Goal: Information Seeking & Learning: Understand process/instructions

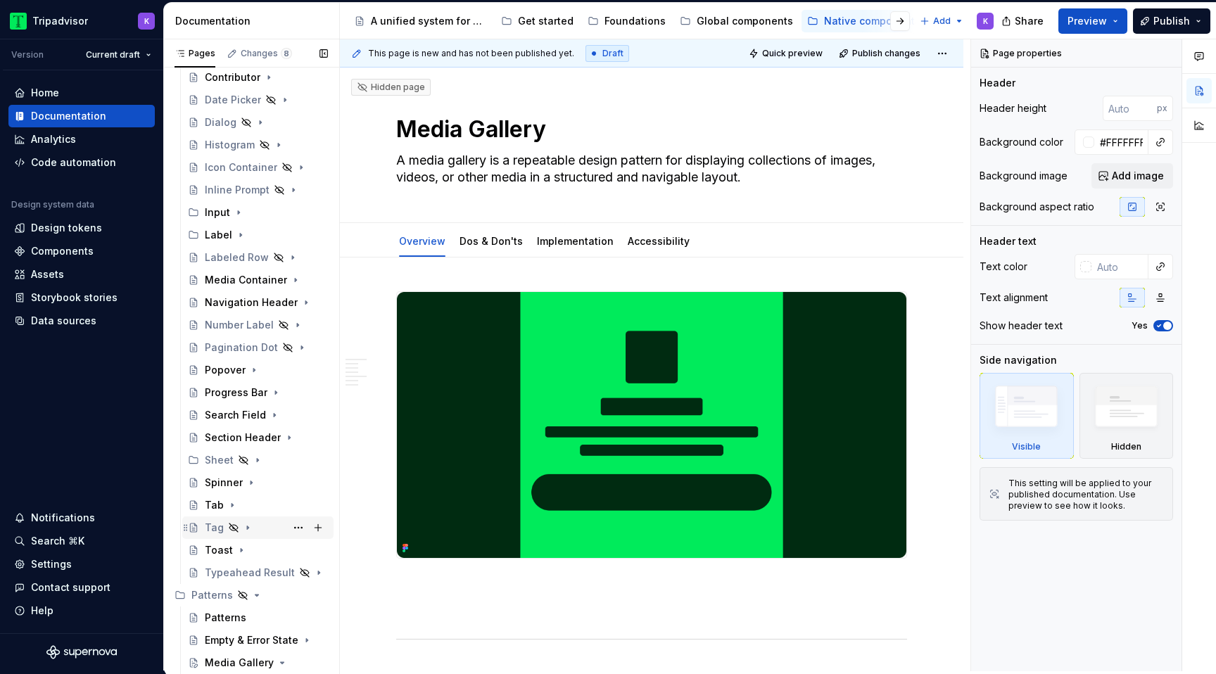
scroll to position [348, 0]
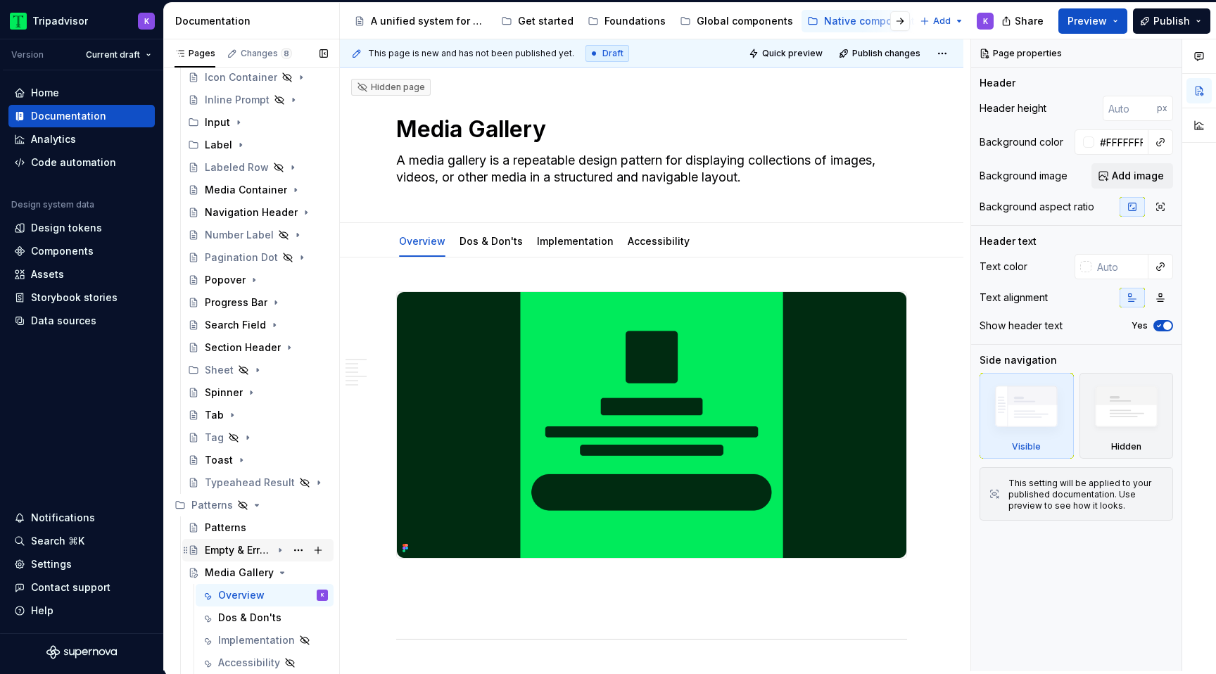
click at [251, 547] on div "Empty & Error State" at bounding box center [238, 550] width 67 height 14
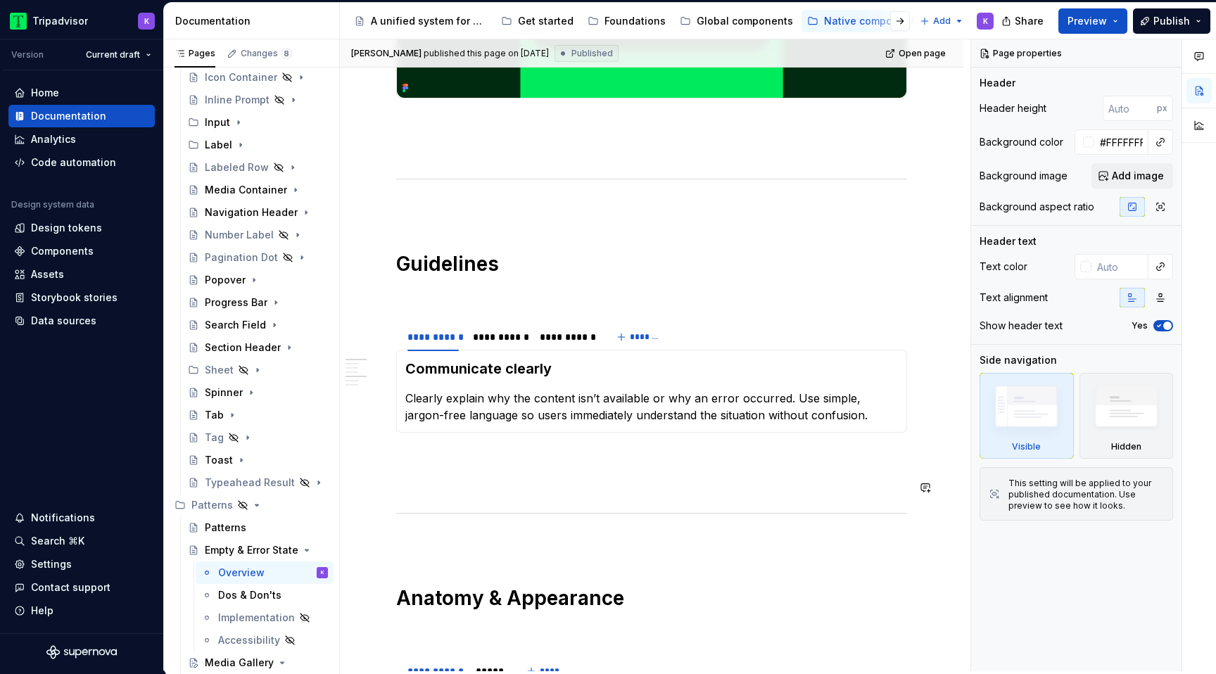
scroll to position [790, 0]
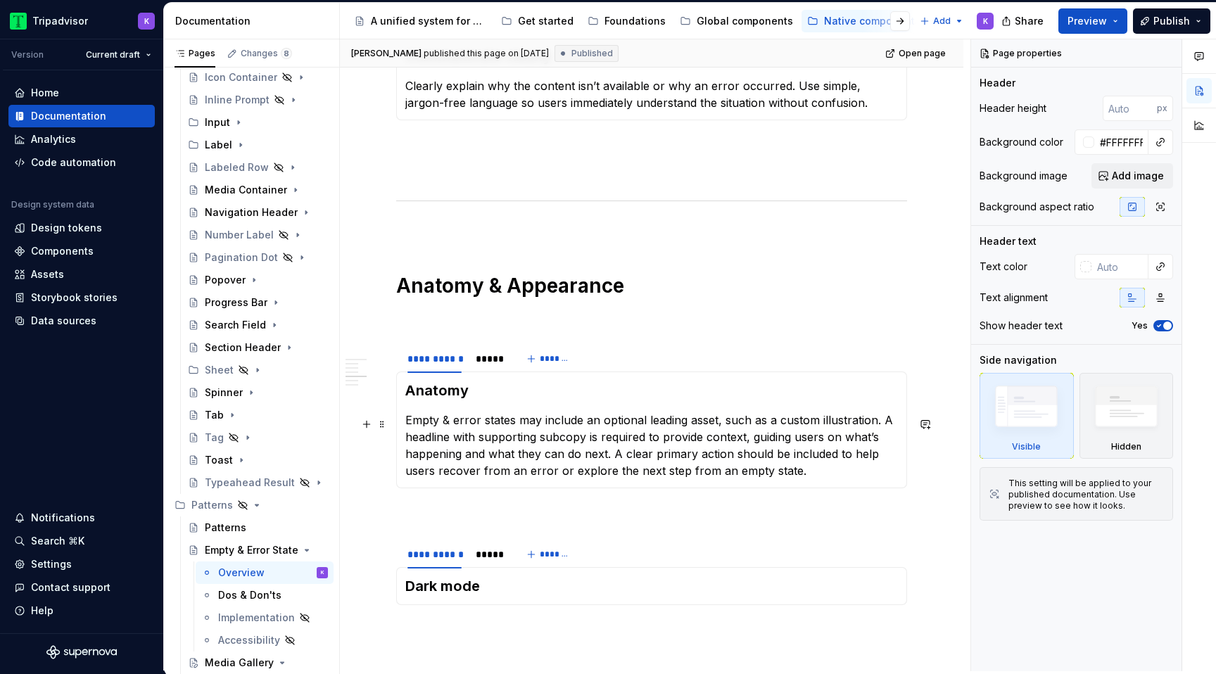
click at [564, 445] on p "Empty & error states may include an optional leading asset, such as a custom il…" at bounding box center [651, 446] width 493 height 68
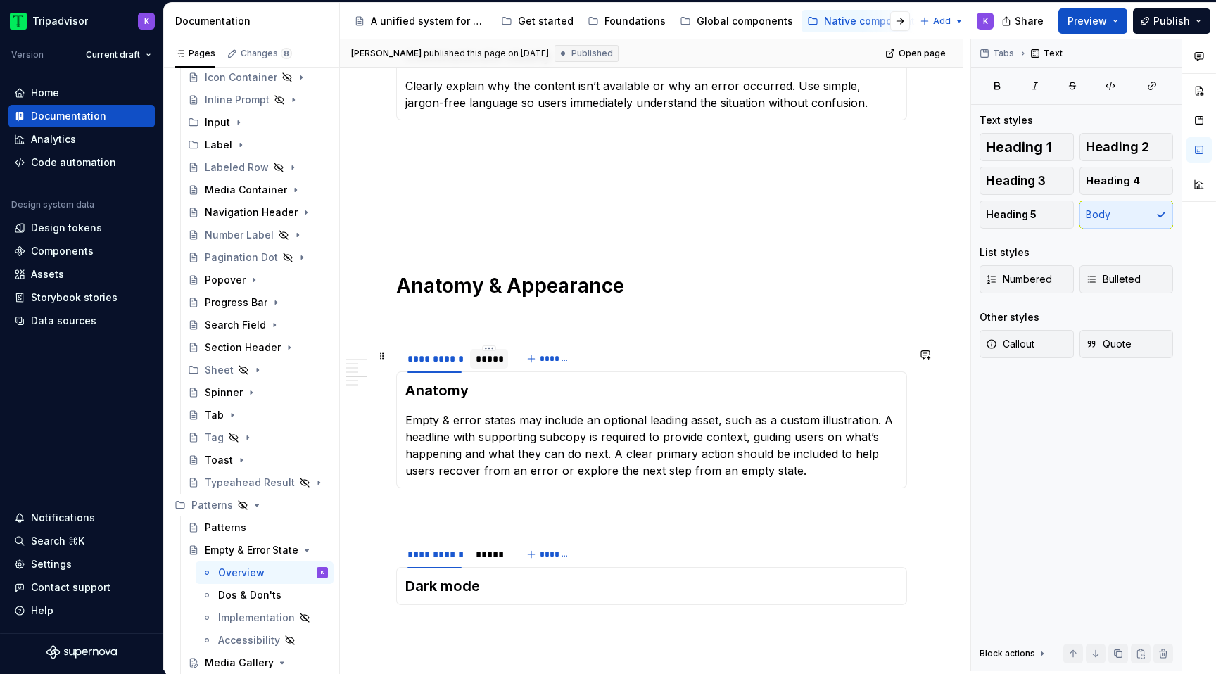
click at [484, 362] on div "*****" at bounding box center [489, 359] width 27 height 14
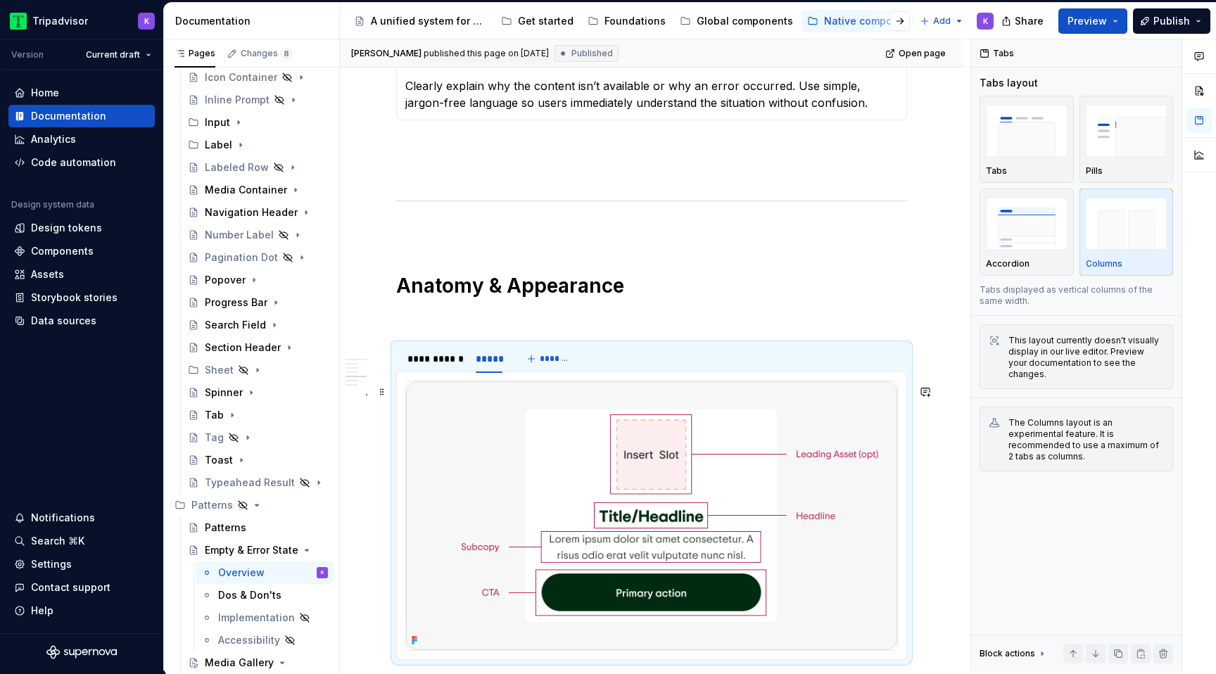
click at [598, 477] on img at bounding box center [651, 515] width 491 height 268
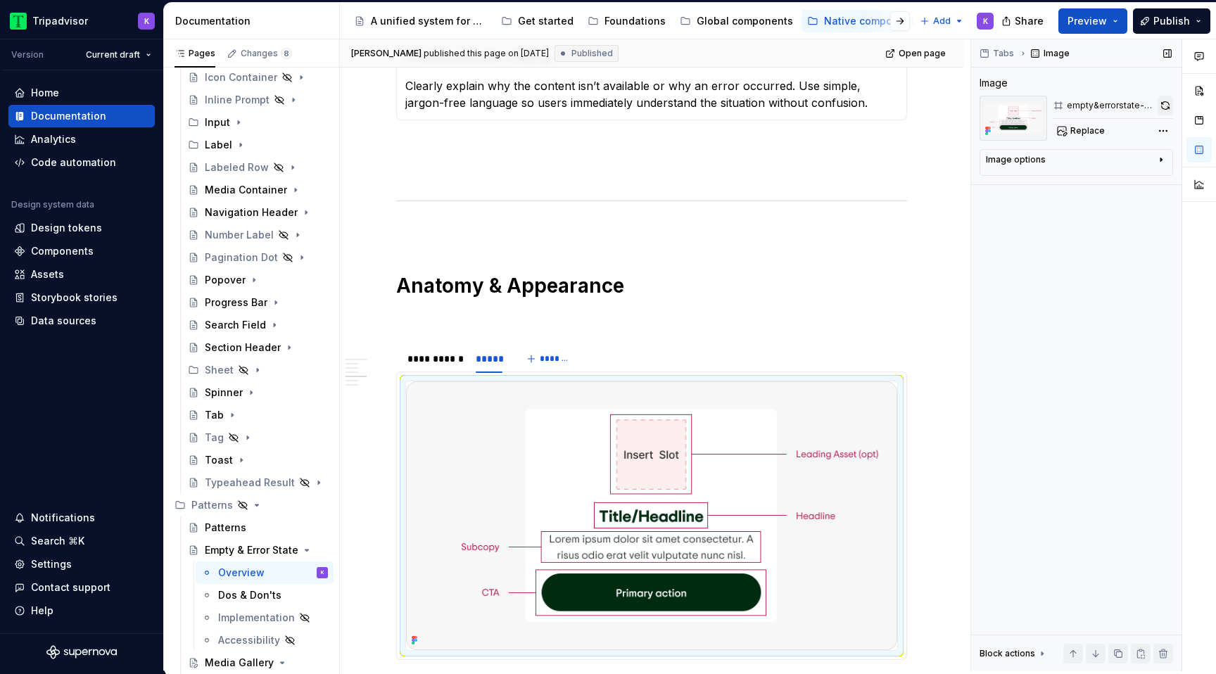
click at [1170, 104] on button "button" at bounding box center [1165, 106] width 15 height 20
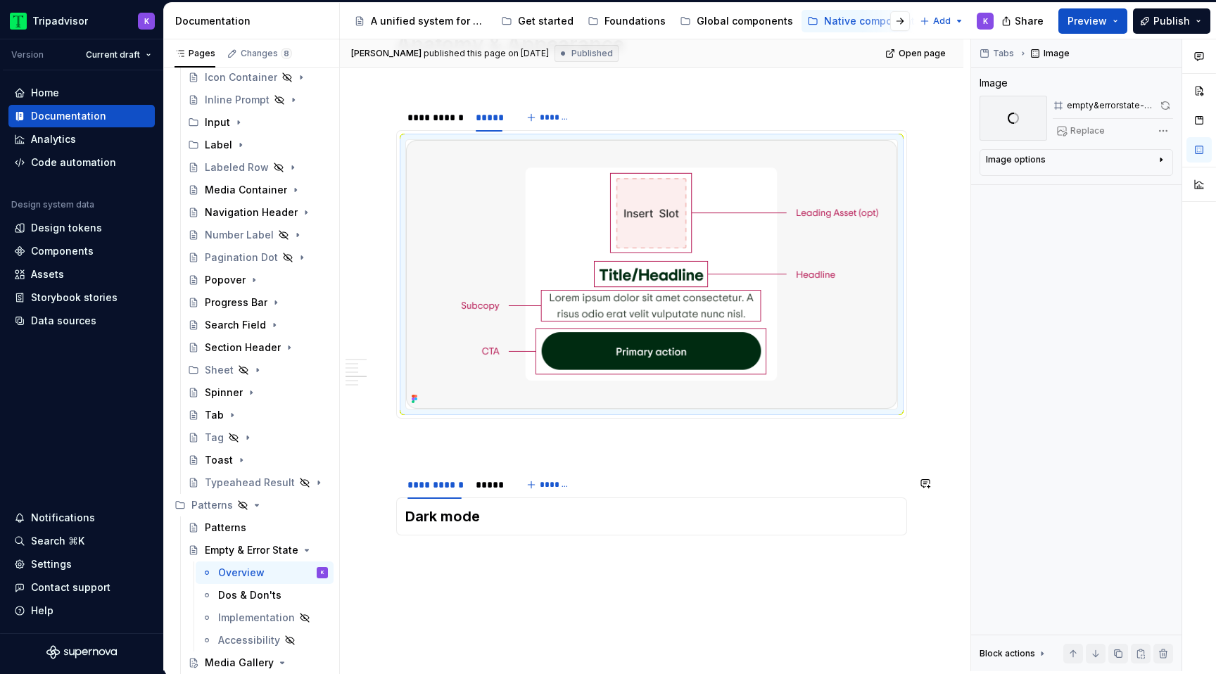
scroll to position [1100, 0]
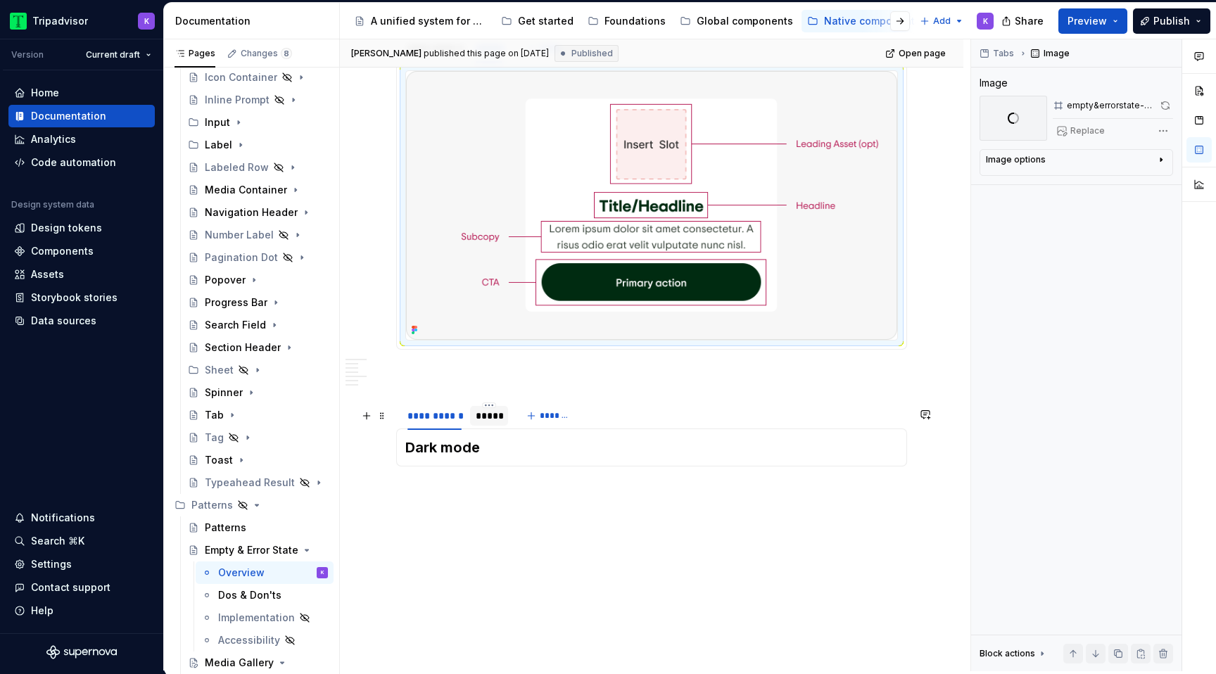
click at [480, 423] on div "*****" at bounding box center [489, 416] width 27 height 14
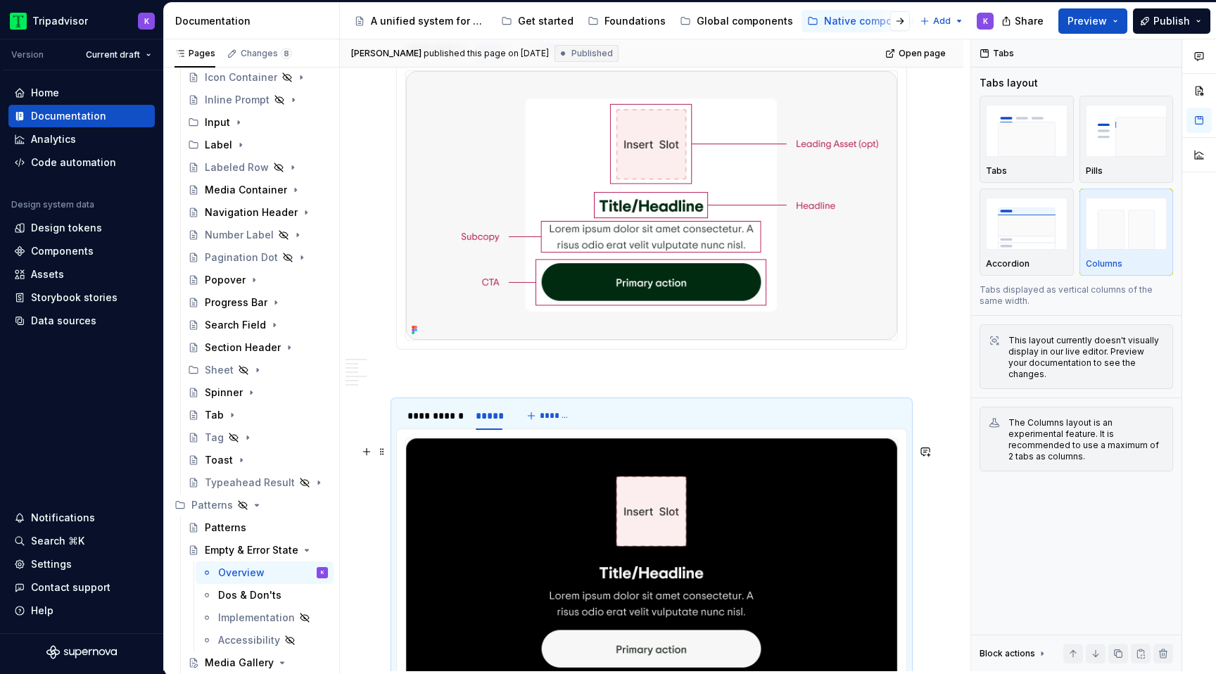
click at [590, 527] on img at bounding box center [651, 572] width 491 height 268
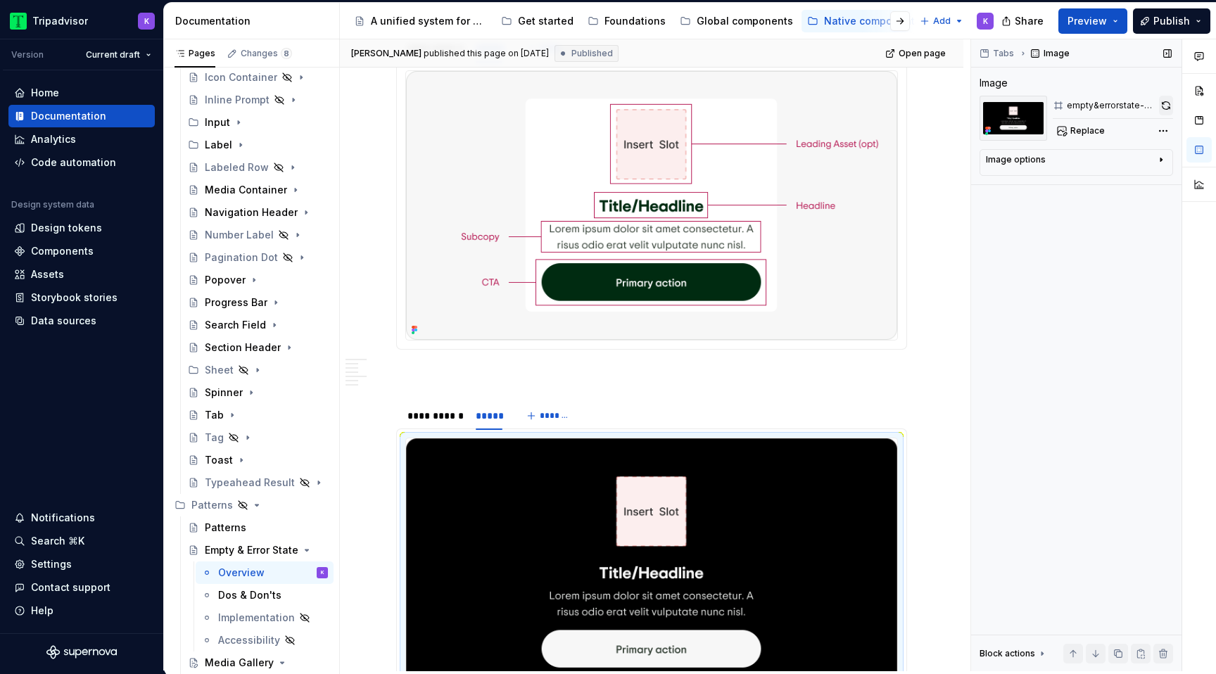
click at [1163, 106] on button "button" at bounding box center [1166, 106] width 14 height 20
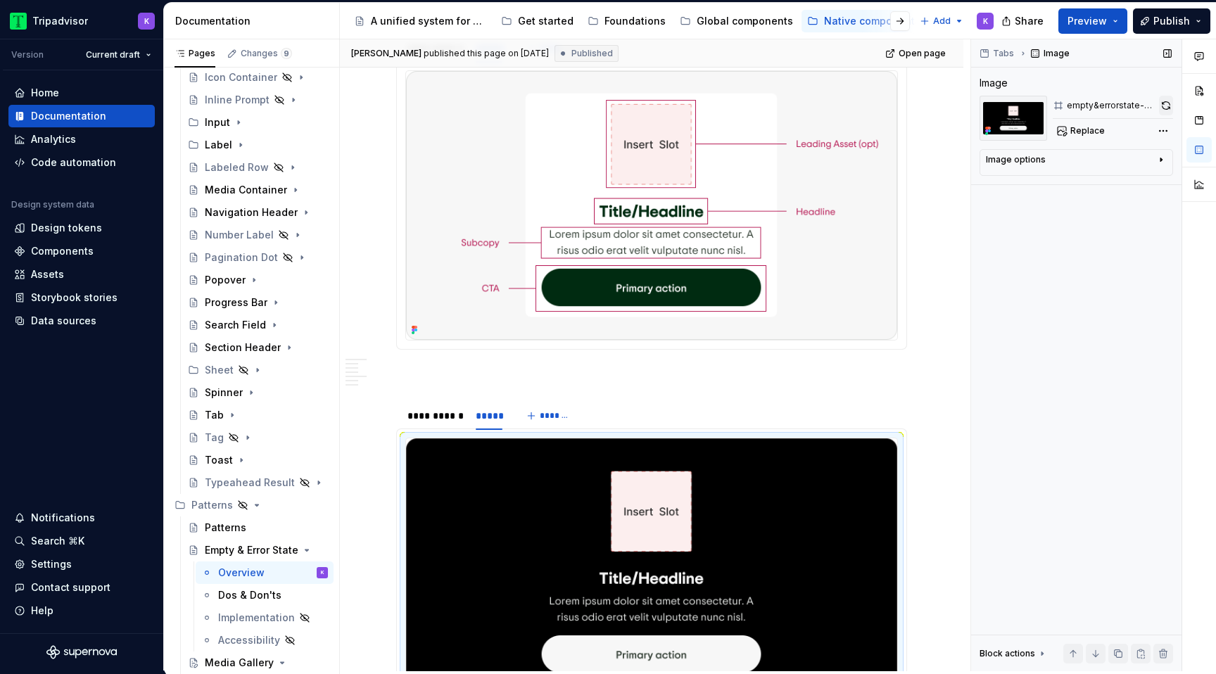
type textarea "*"
